Goal: Information Seeking & Learning: Learn about a topic

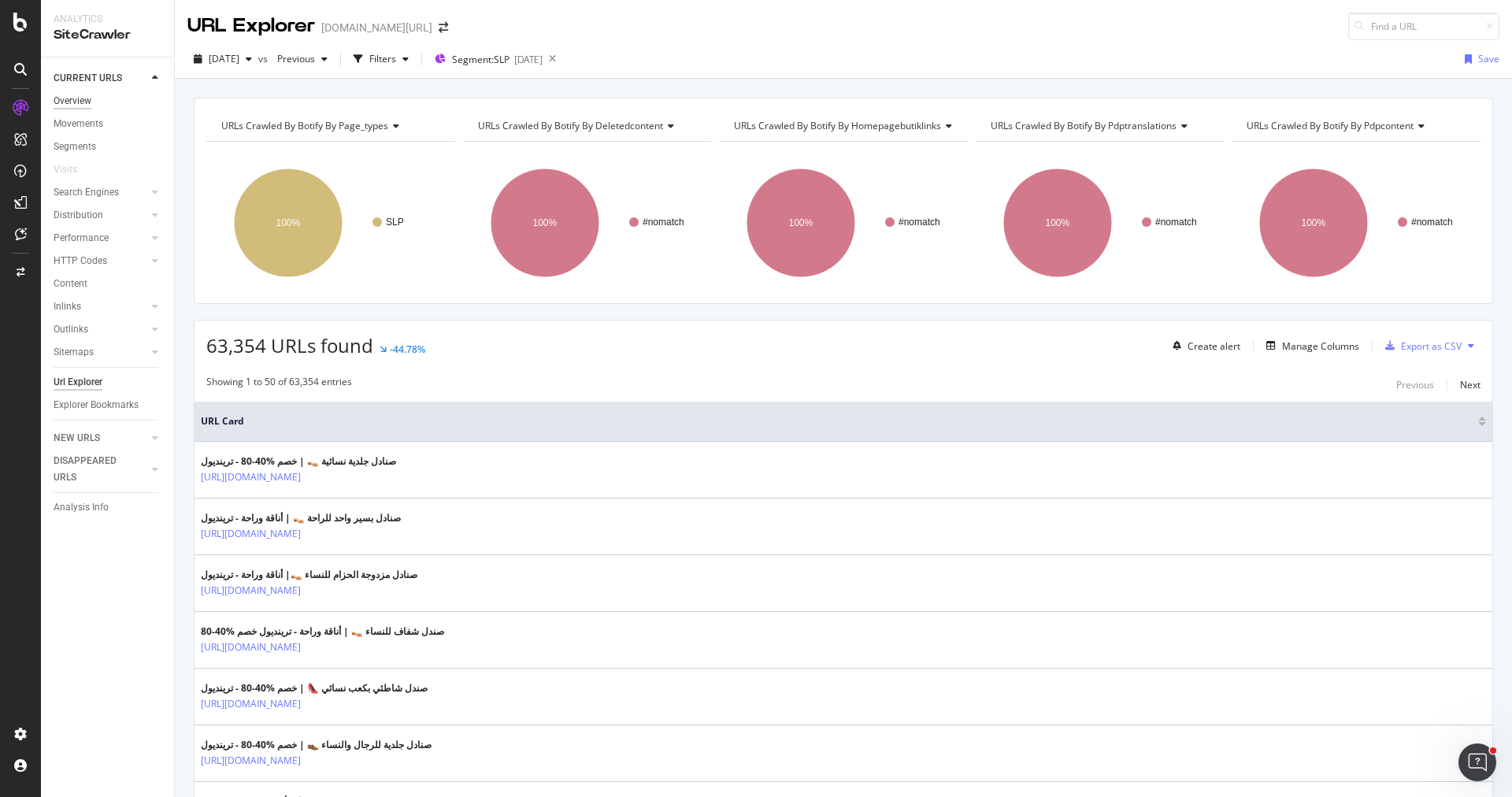
click at [75, 101] on div "Overview" at bounding box center [72, 101] width 38 height 16
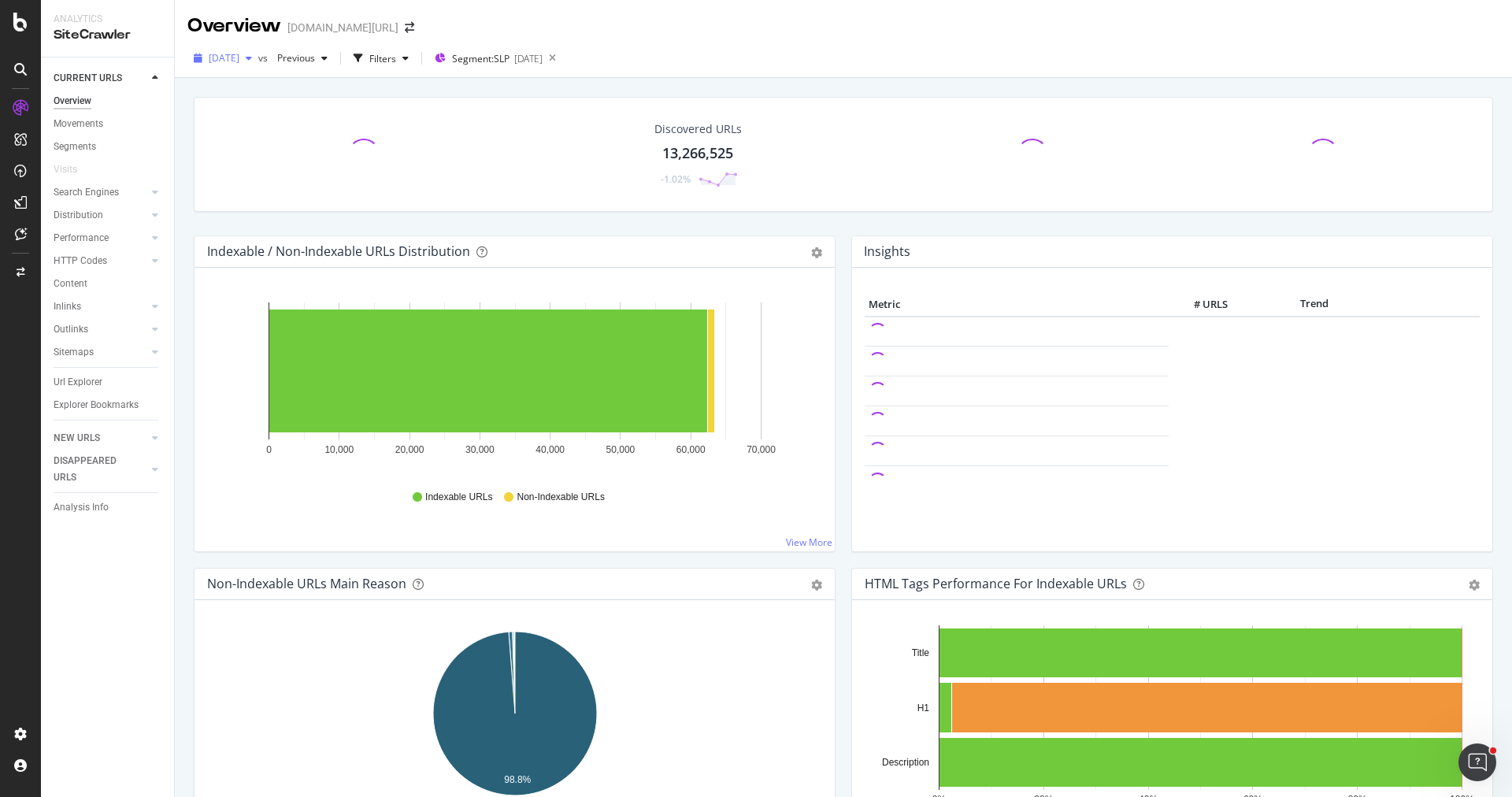
click at [240, 63] on span "[DATE]" at bounding box center [223, 57] width 30 height 13
click at [240, 64] on span "[DATE]" at bounding box center [223, 57] width 30 height 13
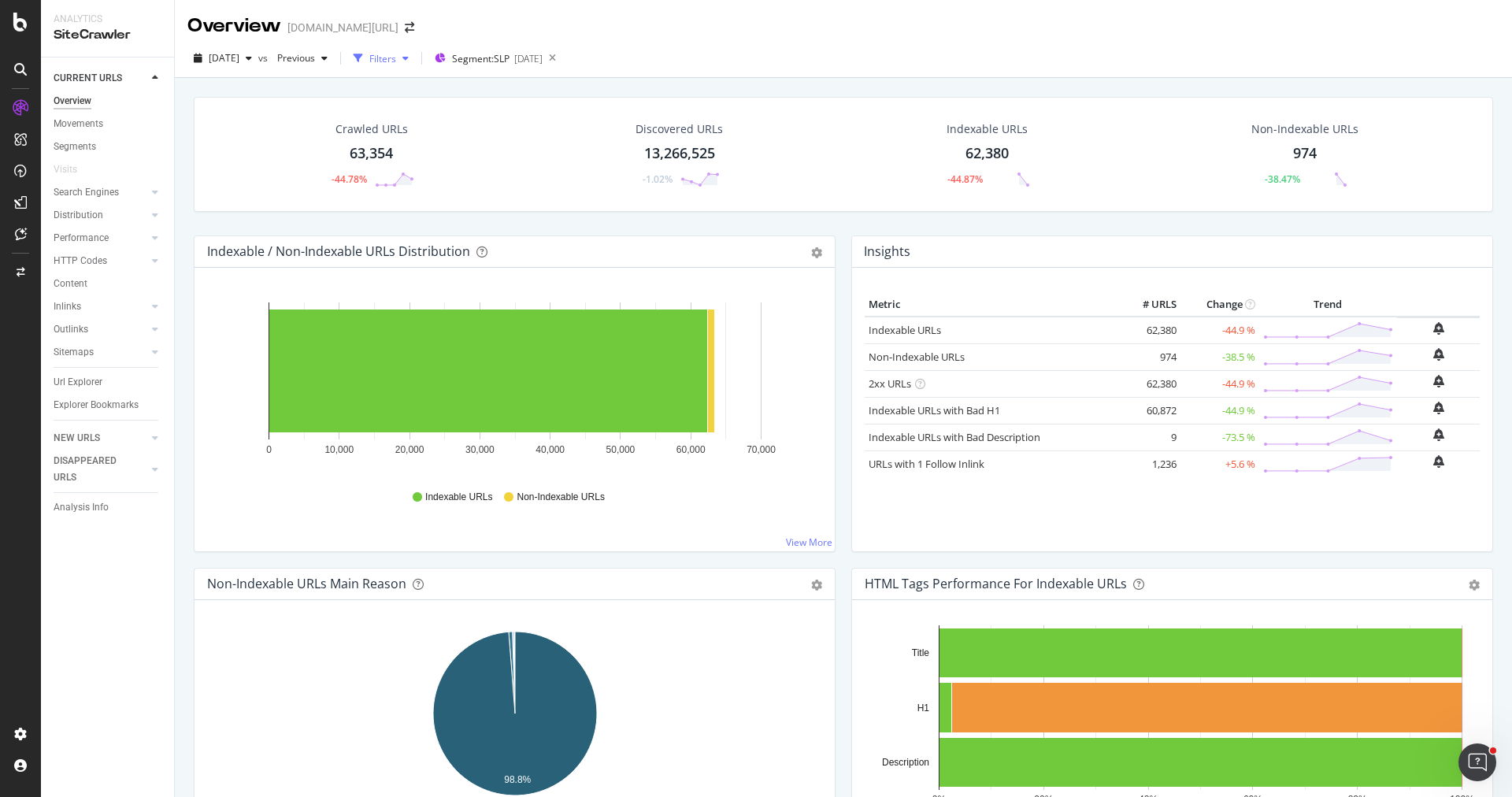
click at [410, 66] on div "Filters" at bounding box center [381, 58] width 68 height 24
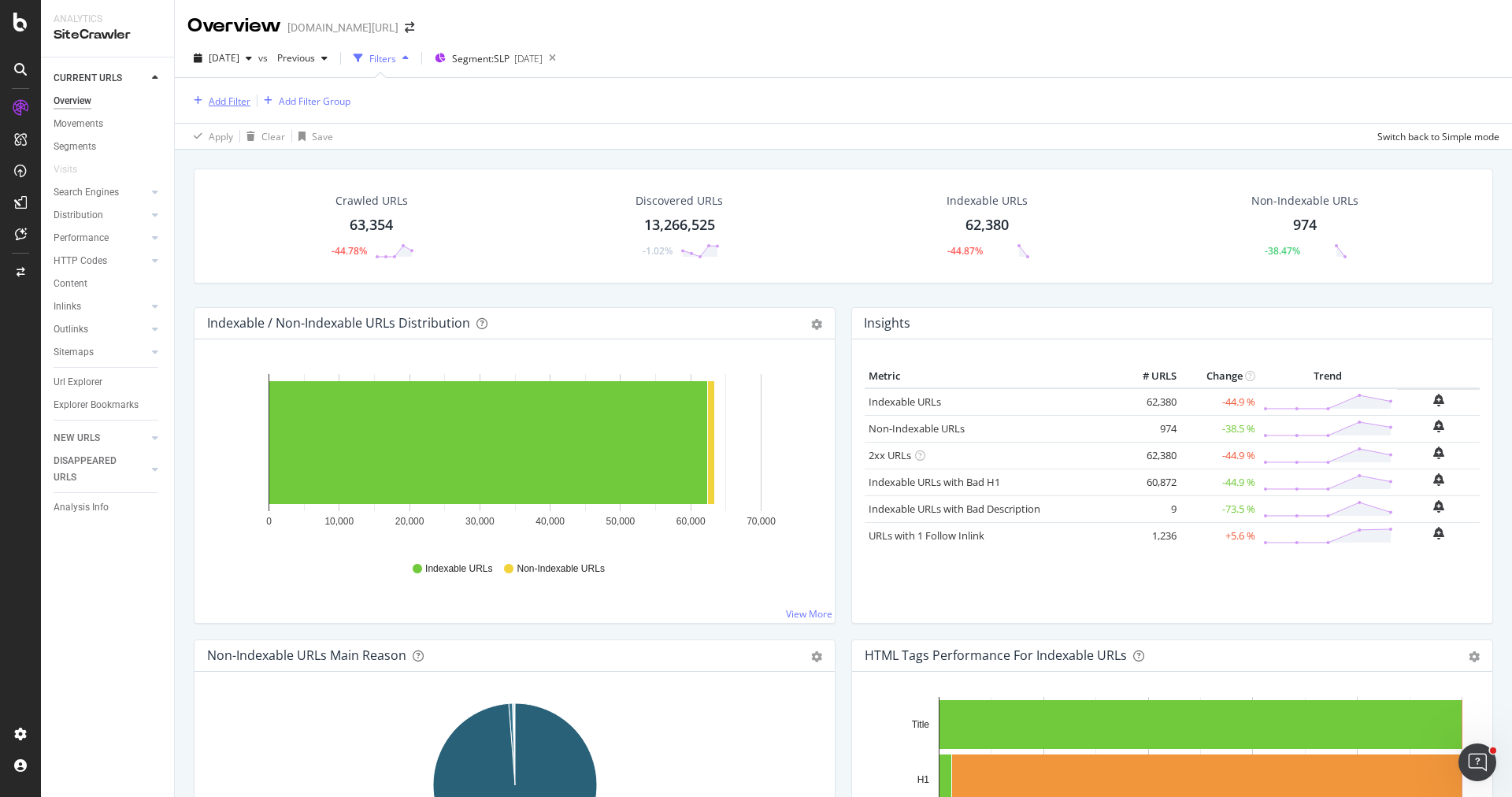
click at [236, 98] on div "Add Filter" at bounding box center [229, 101] width 42 height 13
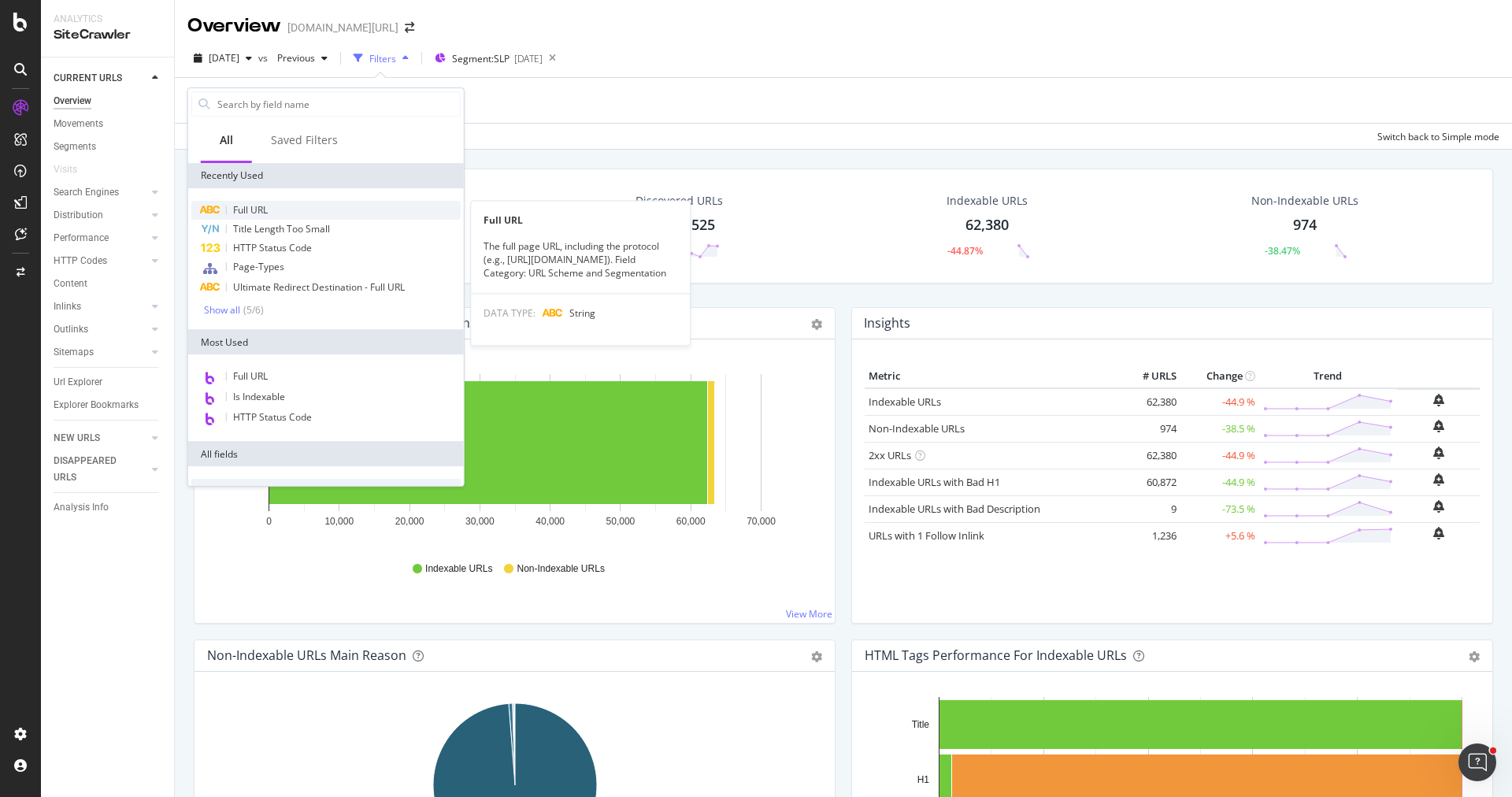
click at [276, 208] on div "Full URL" at bounding box center [326, 210] width 269 height 19
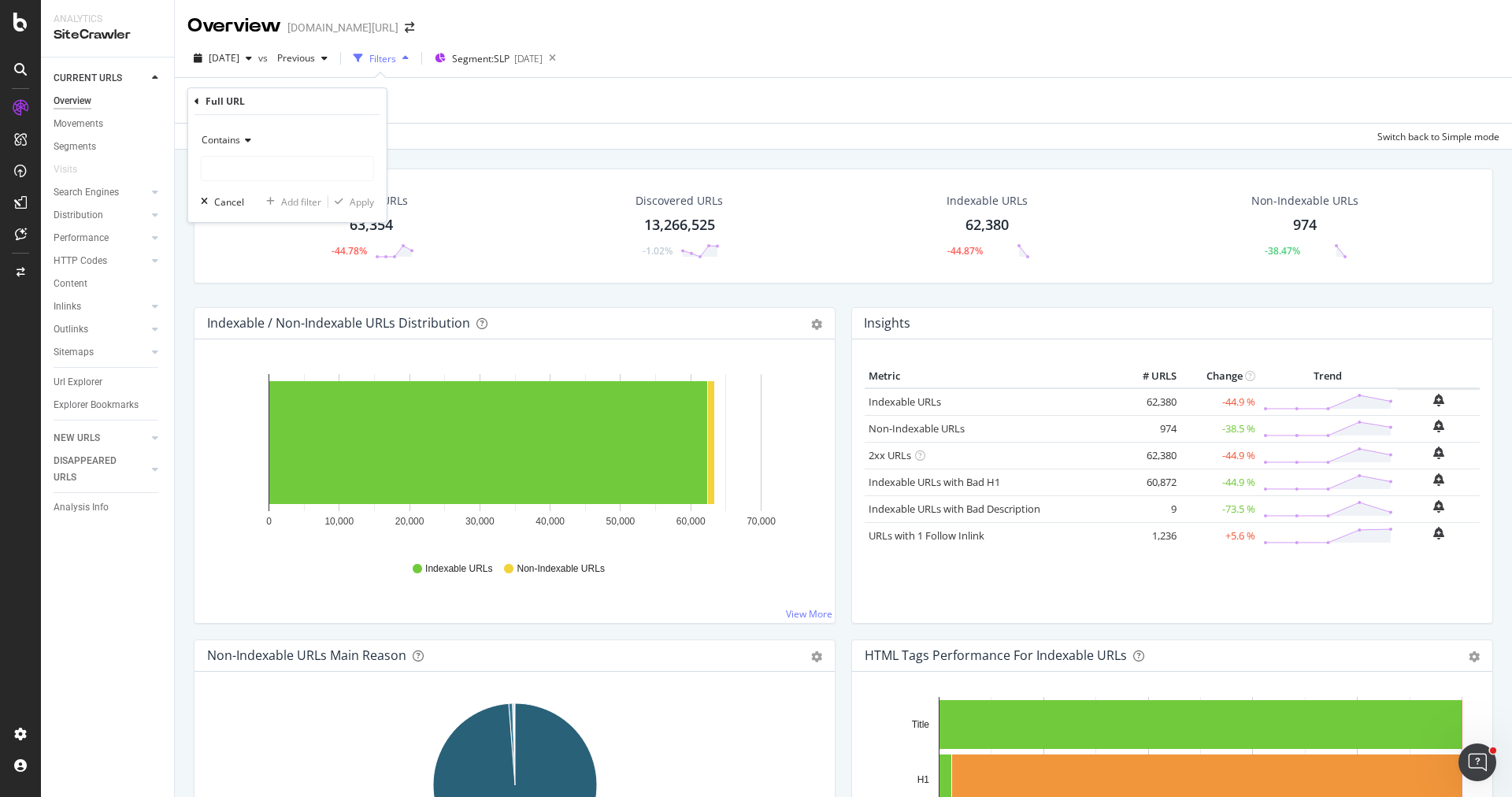
click at [248, 135] on icon at bounding box center [245, 140] width 11 height 10
click at [263, 317] on span "Doesn't contain" at bounding box center [242, 316] width 68 height 13
click at [270, 167] on input "text" at bounding box center [287, 168] width 172 height 25
type input "pi="
click at [352, 198] on div "Apply" at bounding box center [362, 202] width 25 height 13
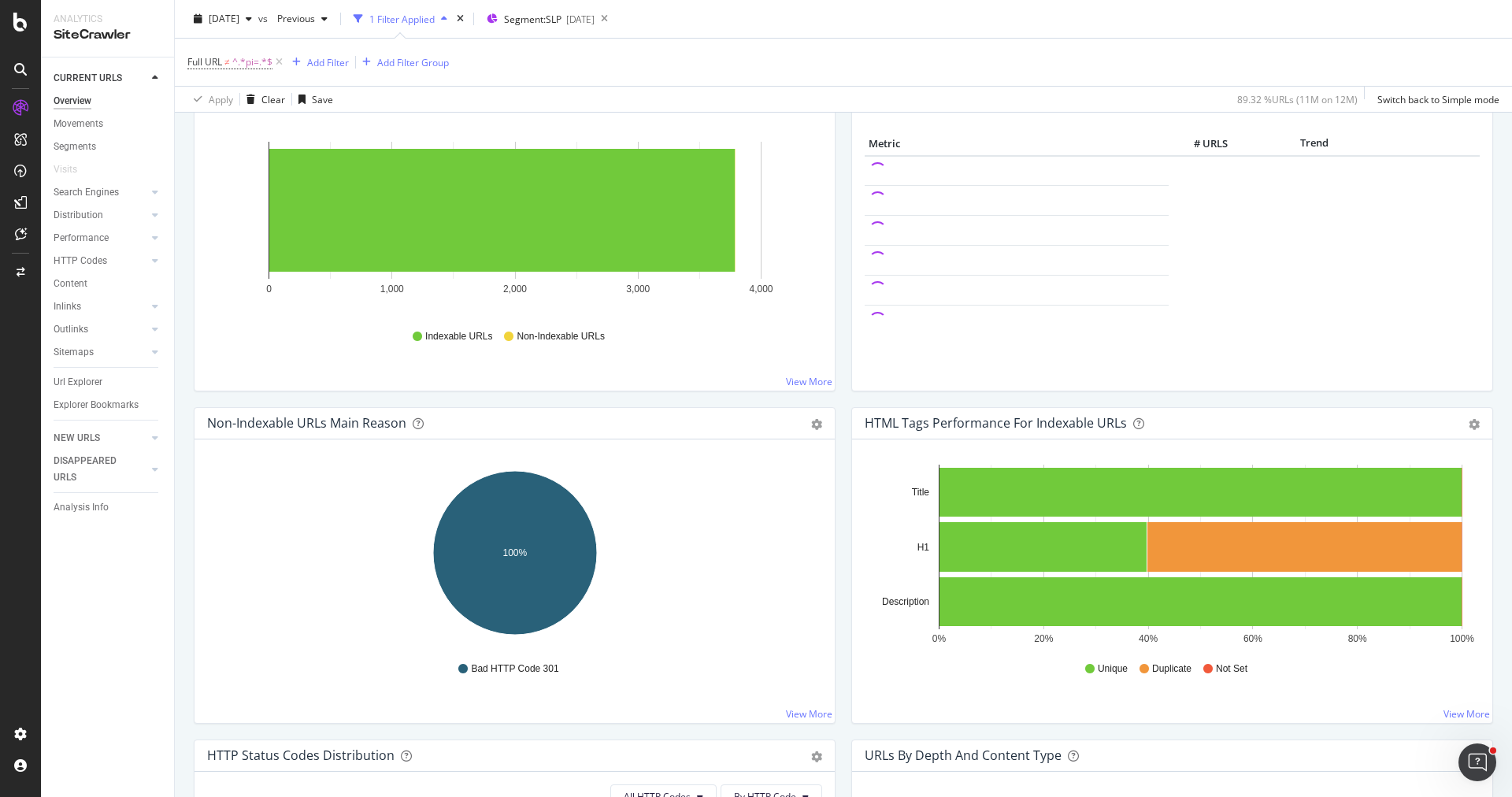
scroll to position [332, 0]
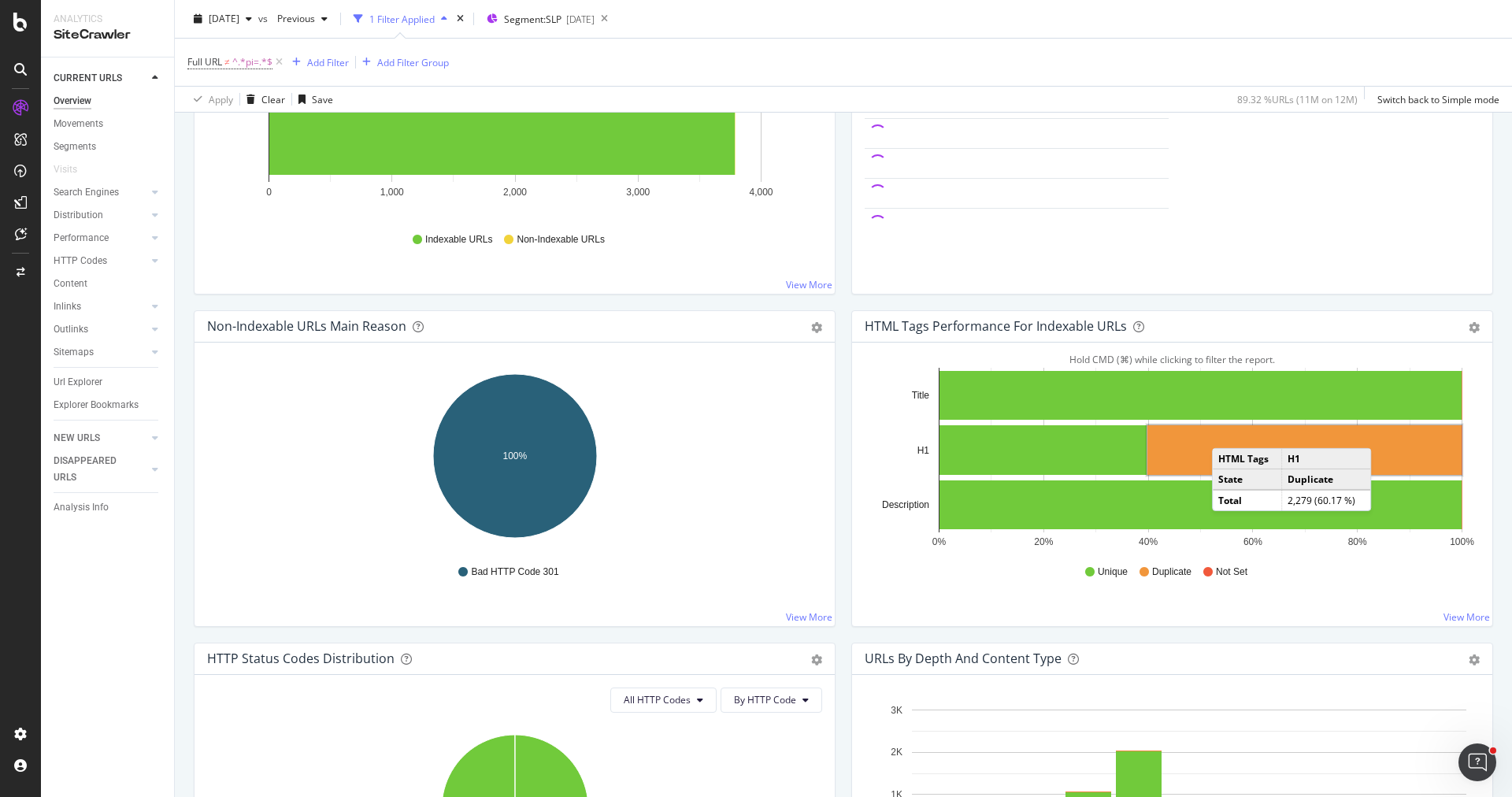
click at [1220, 460] on td "HTML Tags" at bounding box center [1248, 459] width 69 height 21
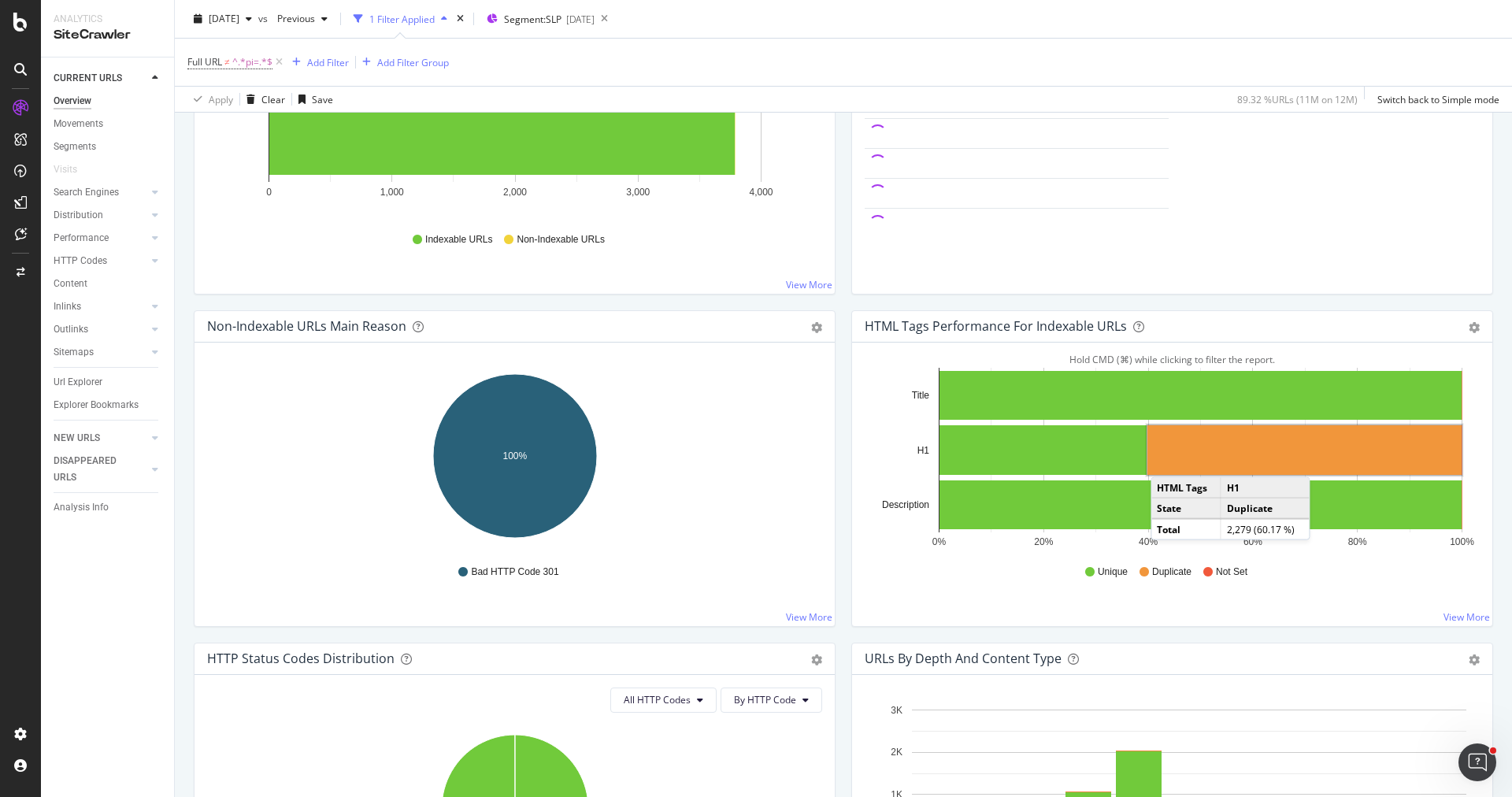
click at [1175, 456] on rect "A chart." at bounding box center [1304, 450] width 314 height 49
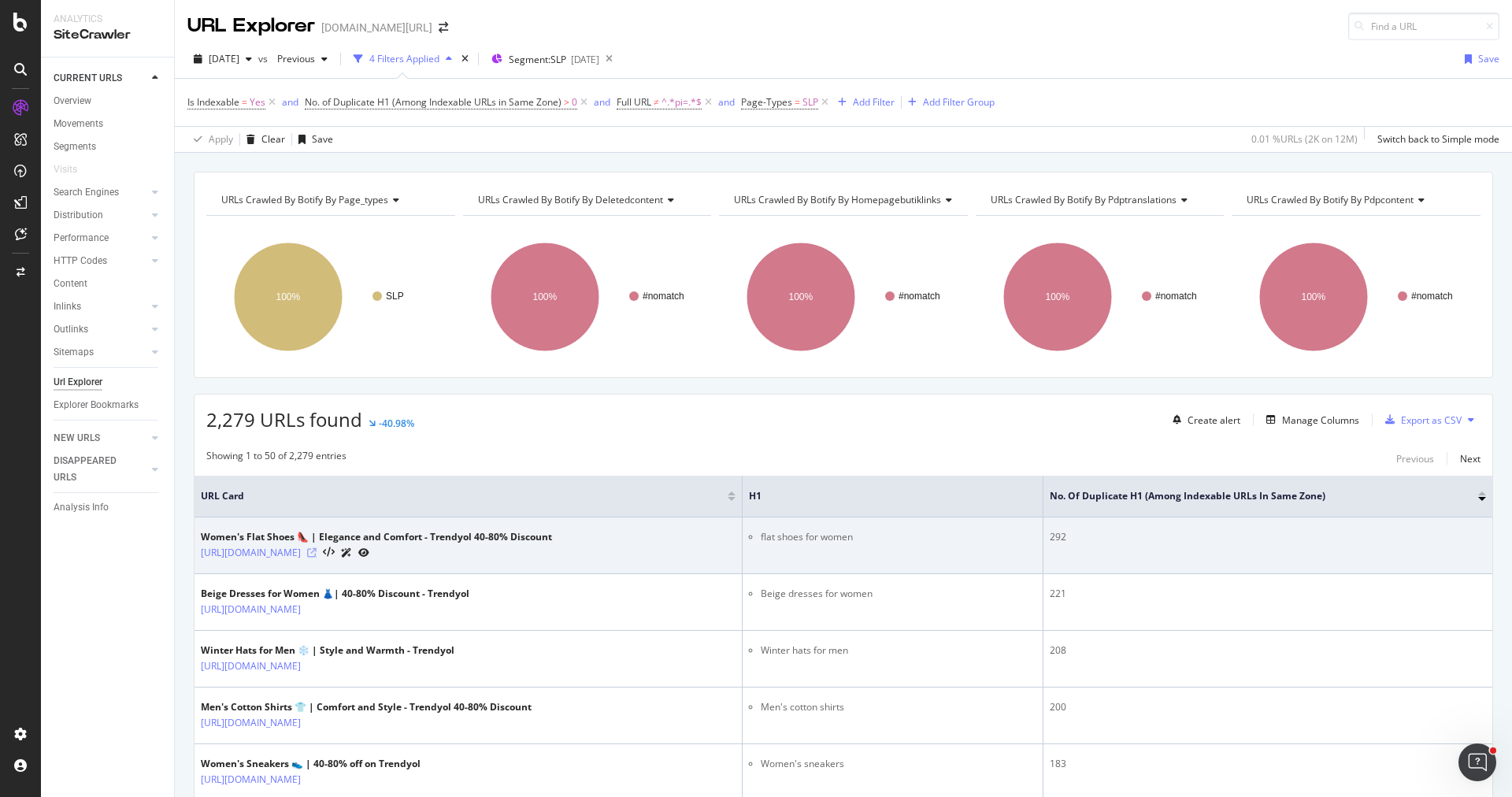
click at [317, 552] on icon at bounding box center [312, 553] width 10 height 10
